Goal: Communication & Community: Participate in discussion

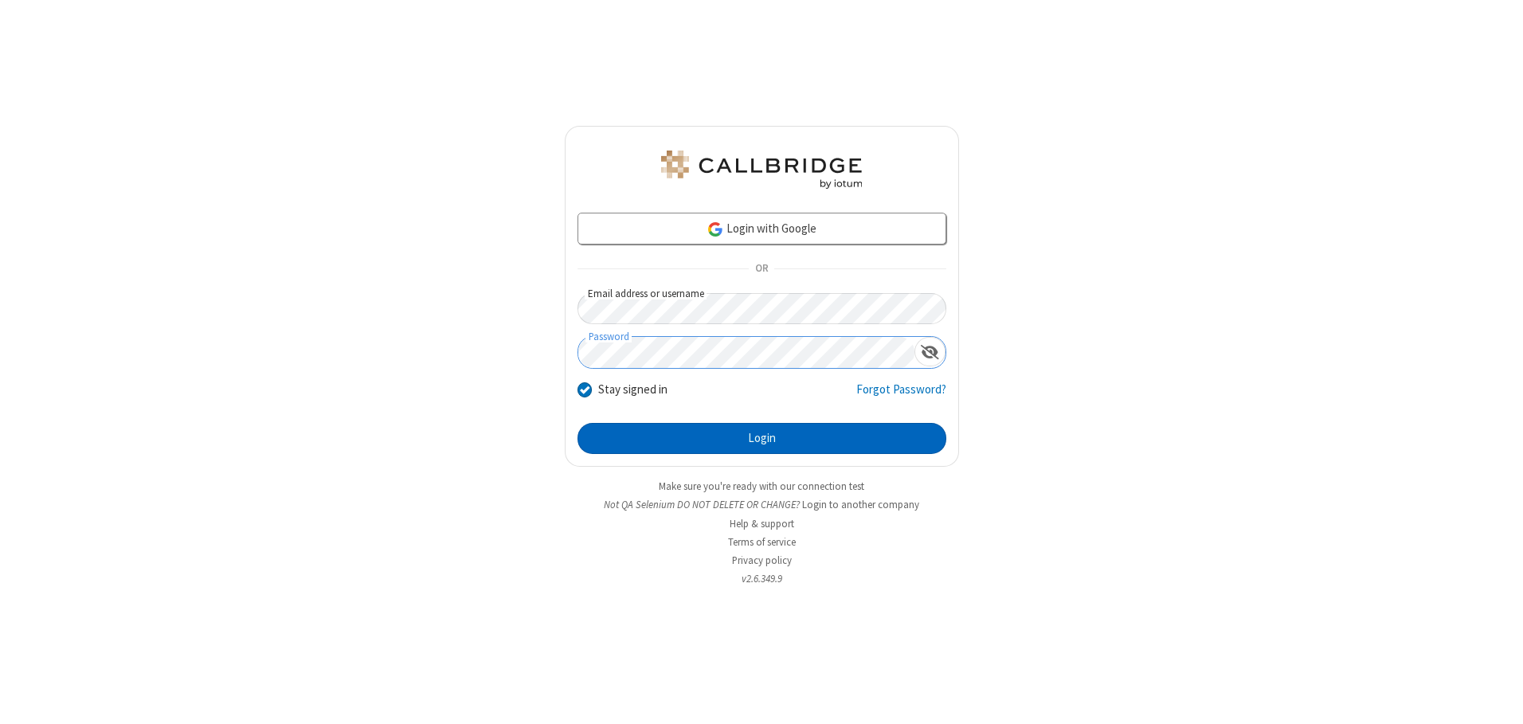
click at [762, 438] on button "Login" at bounding box center [762, 439] width 369 height 32
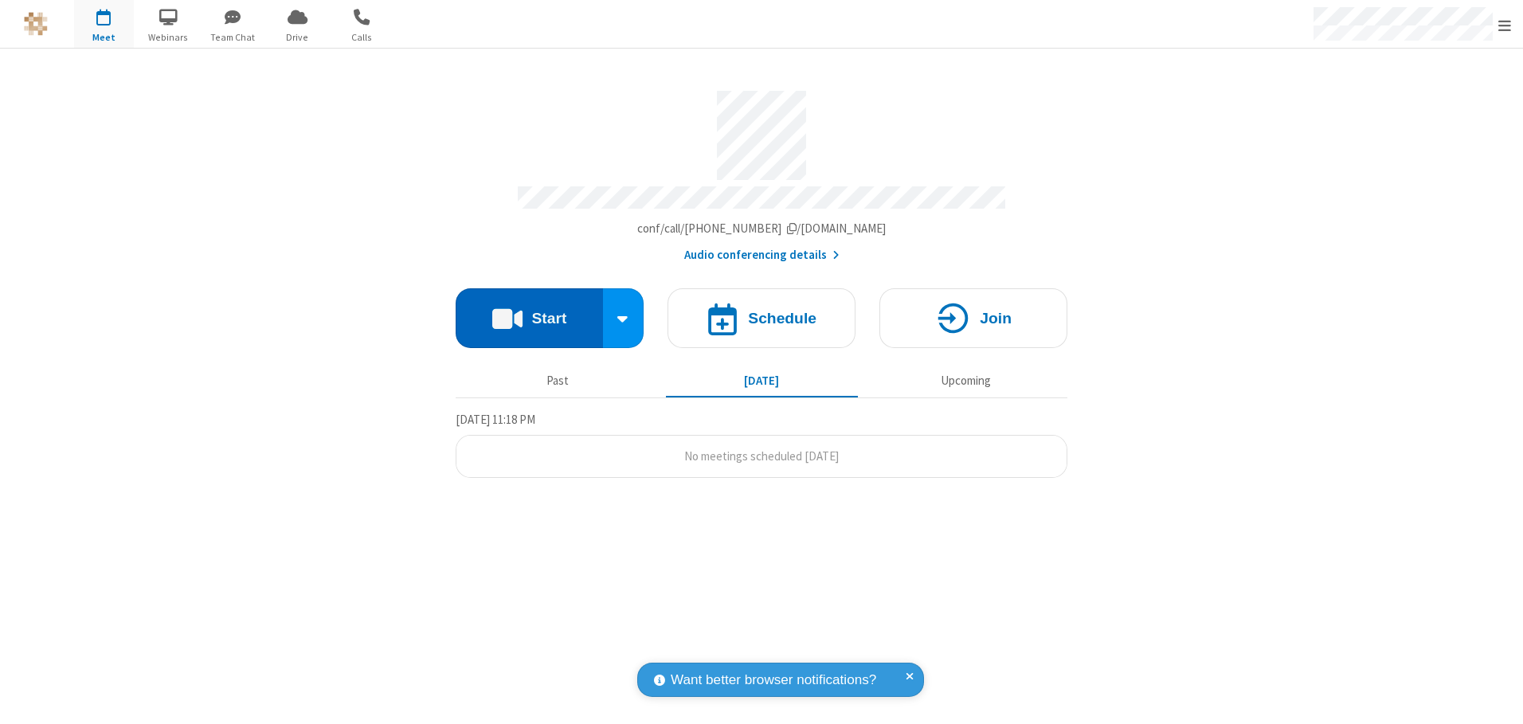
click at [529, 312] on button "Start" at bounding box center [529, 318] width 147 height 60
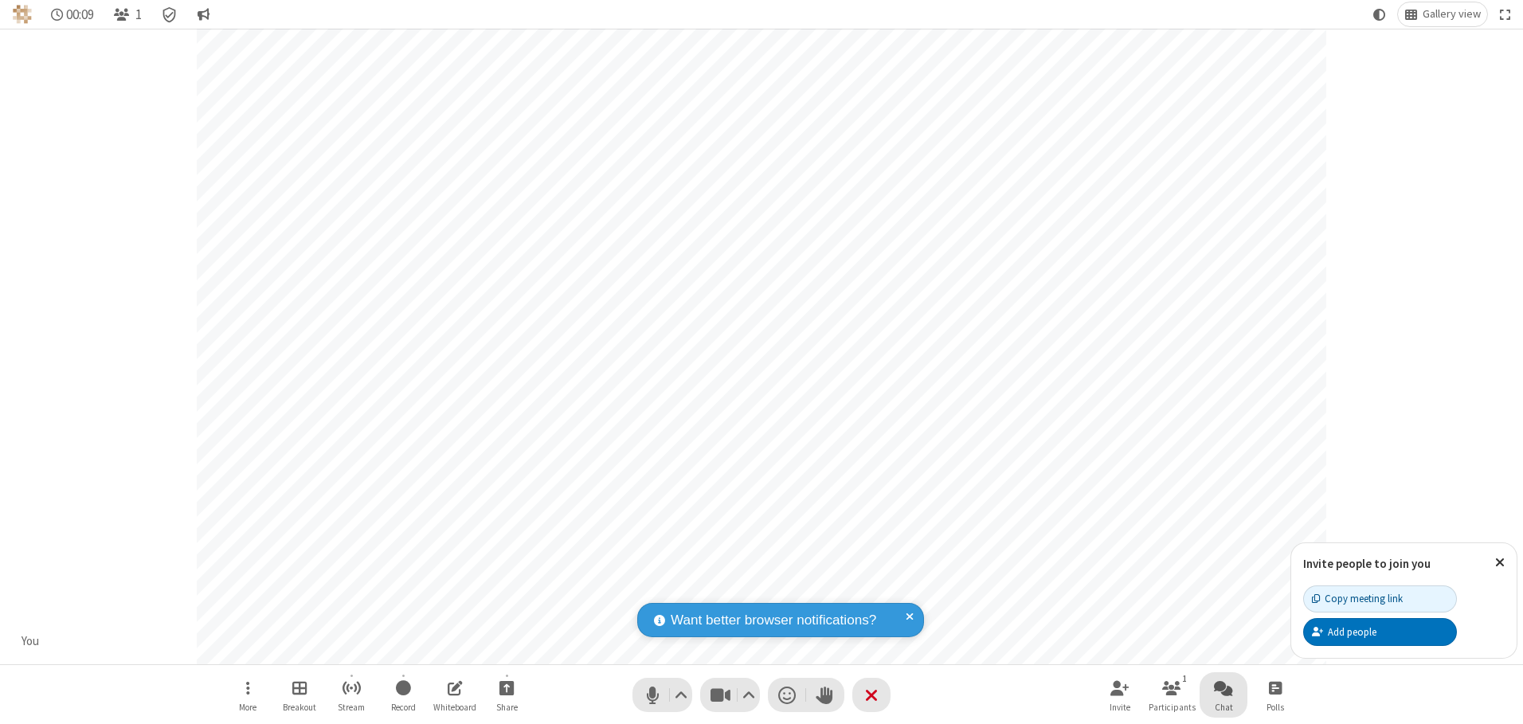
click at [1224, 688] on span "Open chat" at bounding box center [1223, 688] width 19 height 20
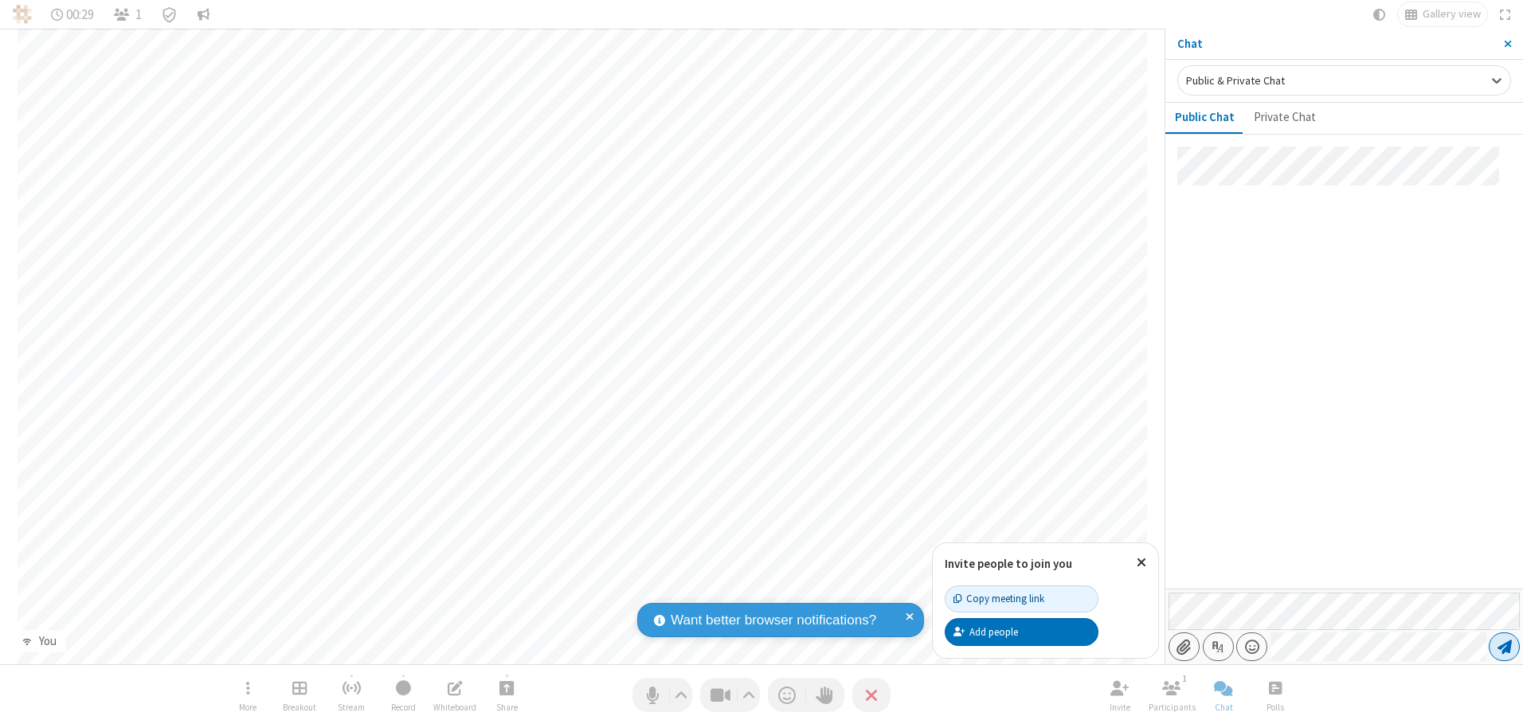
click at [1504, 647] on span "Send message" at bounding box center [1505, 647] width 14 height 16
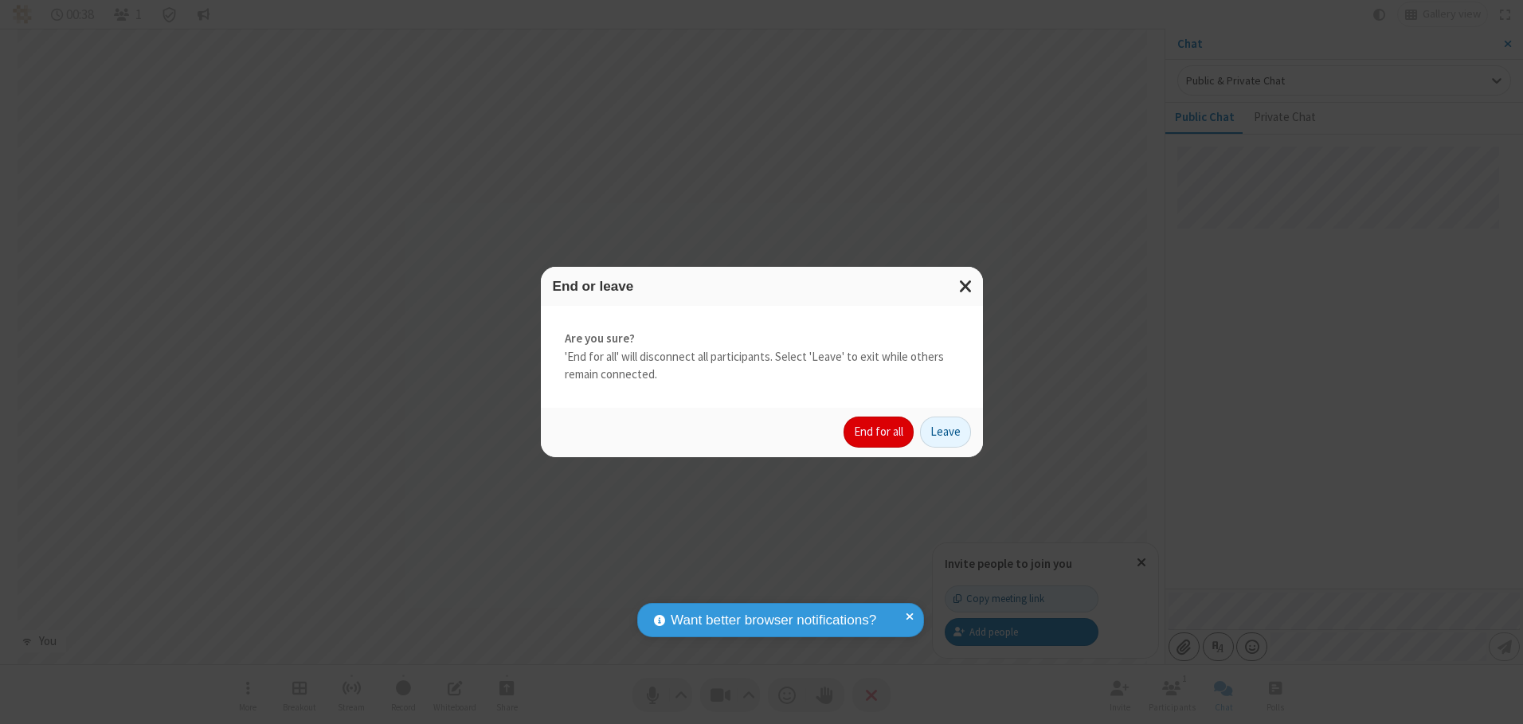
click at [880, 432] on button "End for all" at bounding box center [879, 433] width 70 height 32
